Goal: Information Seeking & Learning: Learn about a topic

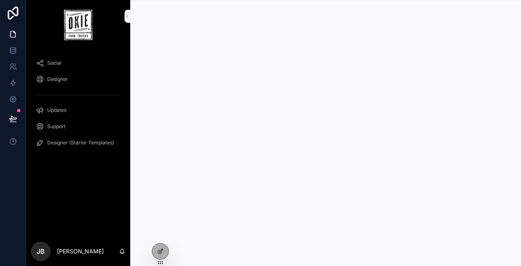
click at [0, 0] on icon at bounding box center [0, 0] width 0 height 0
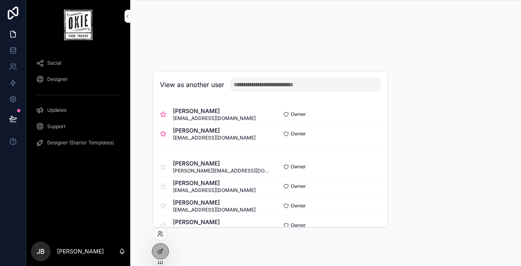
click at [0, 0] on button "Select" at bounding box center [0, 0] width 0 height 0
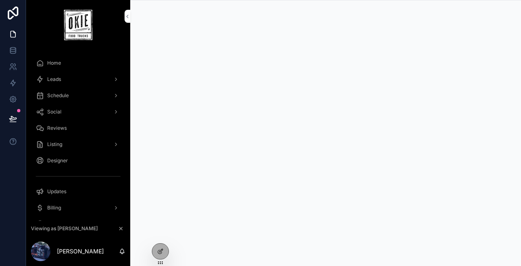
click at [69, 82] on div "Leads" at bounding box center [78, 79] width 85 height 13
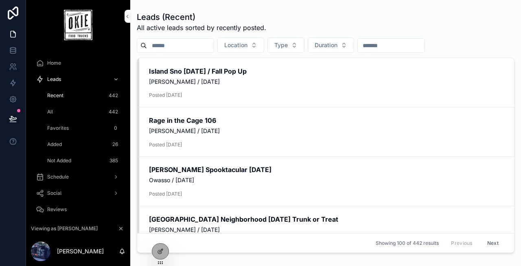
click at [278, 22] on div "Leads (Recent) All active leads sorted by recently posted." at bounding box center [326, 21] width 378 height 21
click at [225, 75] on h2 "Island Sno Halloween / Fall Pop Up" at bounding box center [326, 71] width 355 height 9
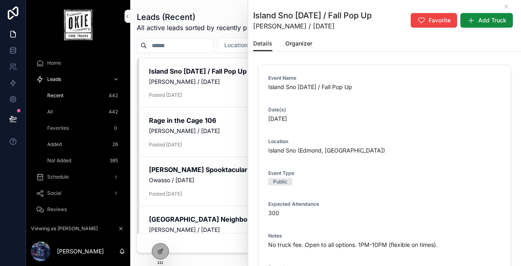
click at [301, 41] on span "Organizer" at bounding box center [298, 43] width 27 height 8
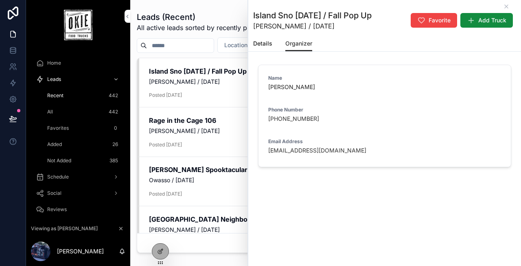
click at [266, 42] on span "Details" at bounding box center [262, 43] width 19 height 8
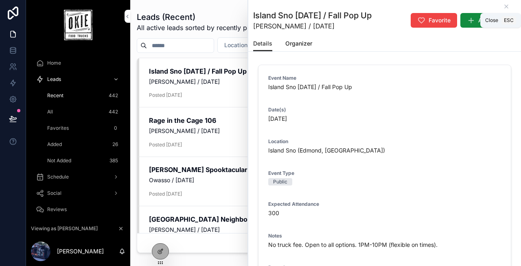
click at [507, 3] on icon "scrollable content" at bounding box center [506, 6] width 7 height 7
